Goal: Transaction & Acquisition: Purchase product/service

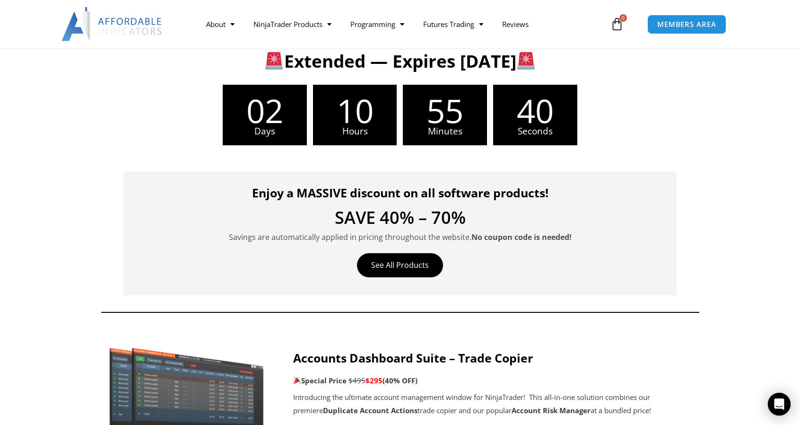
scroll to position [148, 0]
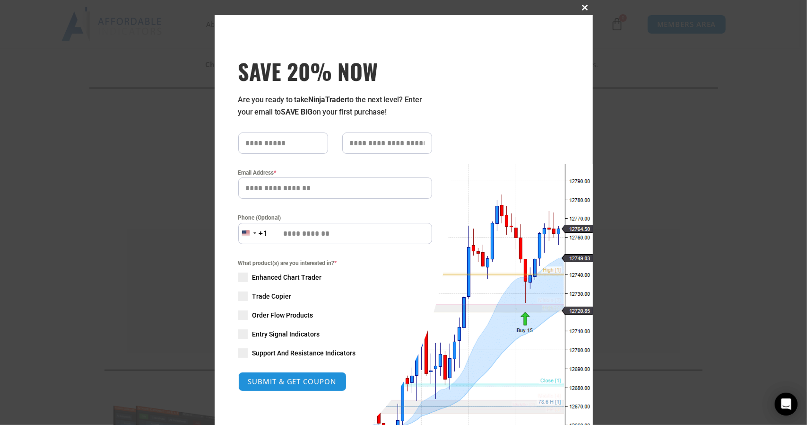
click at [582, 8] on span at bounding box center [585, 8] width 15 height 6
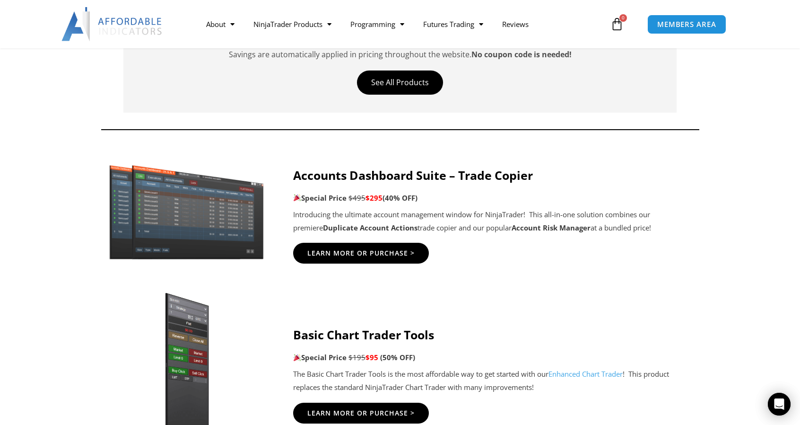
scroll to position [436, 0]
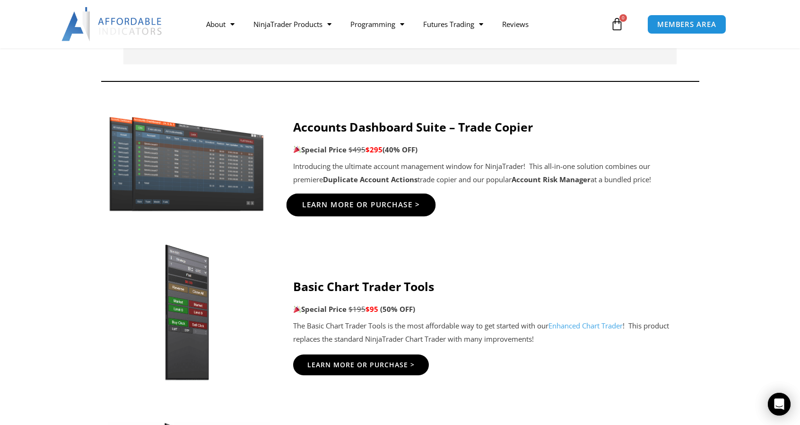
click at [345, 201] on span "Learn More Or Purchase >" at bounding box center [361, 204] width 118 height 7
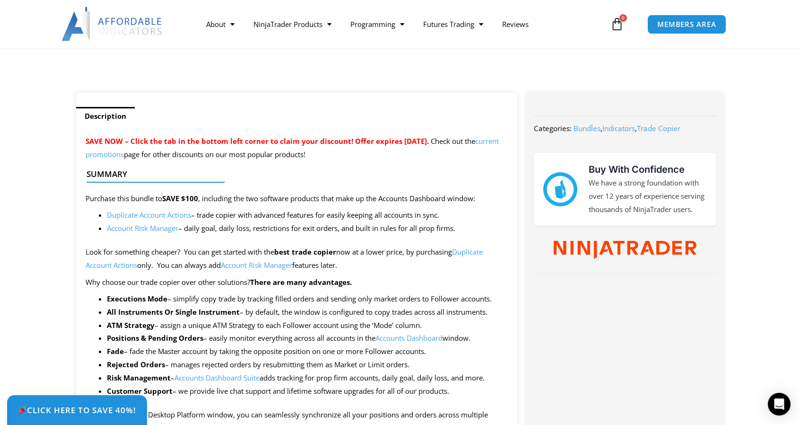
scroll to position [433, 0]
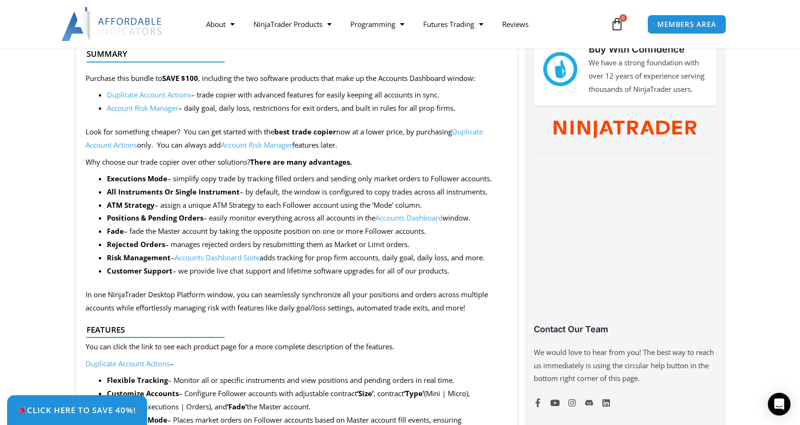
click at [130, 110] on link "Account Risk Manager" at bounding box center [142, 107] width 71 height 9
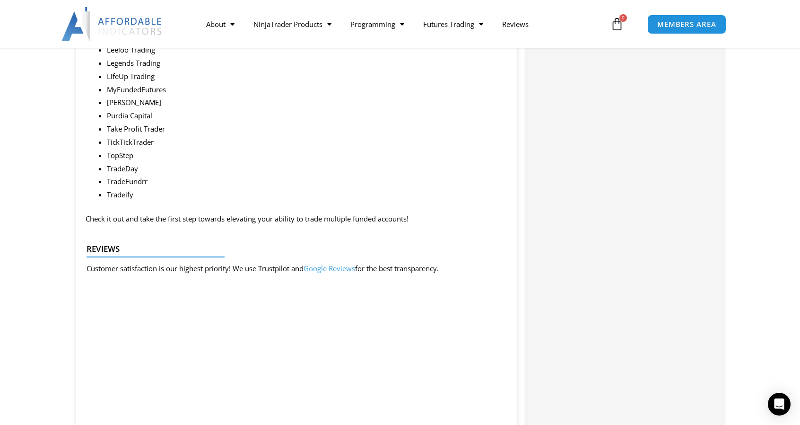
scroll to position [1396, 0]
